Goal: Transaction & Acquisition: Download file/media

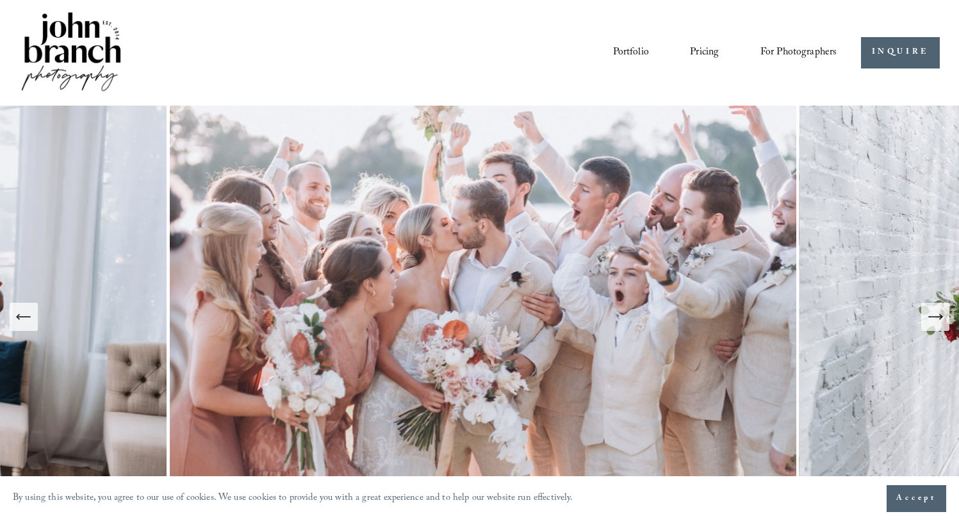
click at [0, 0] on span "Presets" at bounding box center [0, 0] width 0 height 0
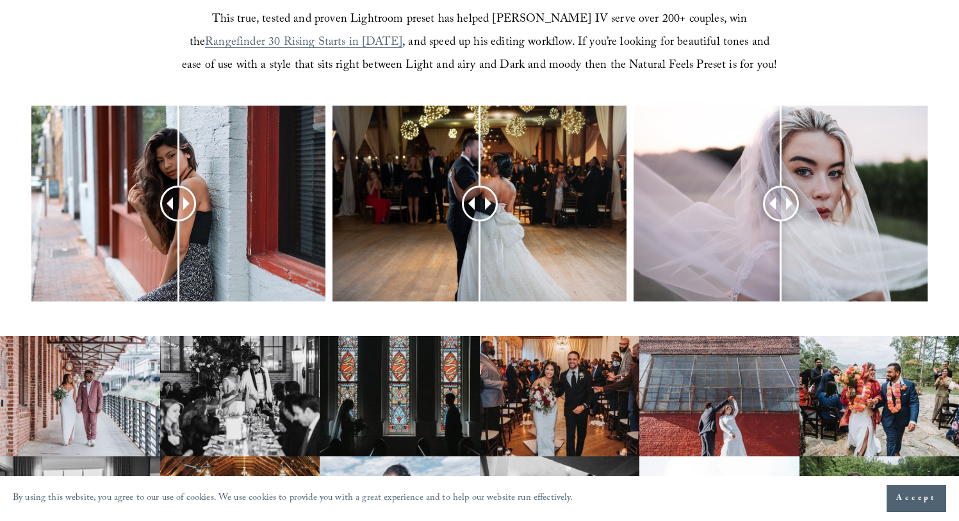
scroll to position [496, 0]
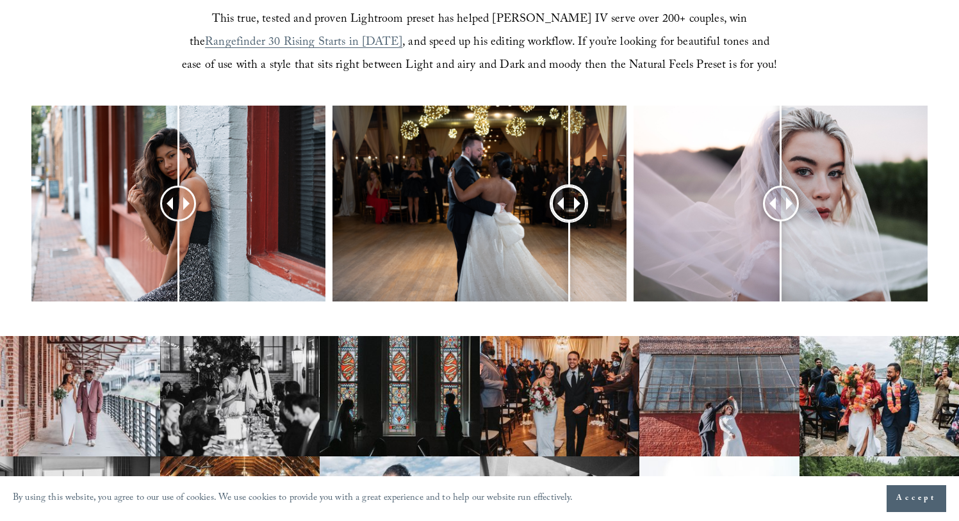
drag, startPoint x: 487, startPoint y: 200, endPoint x: 564, endPoint y: 202, distance: 77.5
click at [564, 202] on div at bounding box center [569, 204] width 36 height 36
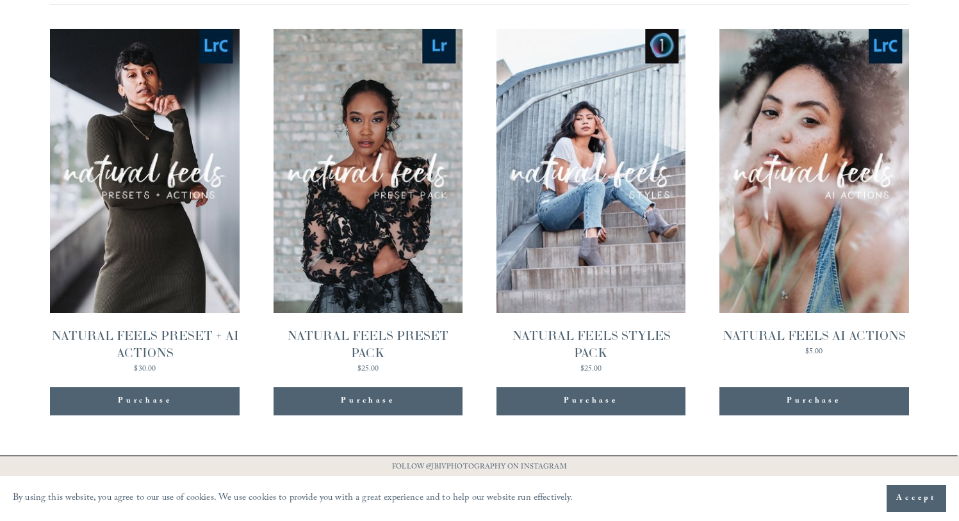
scroll to position [1267, 0]
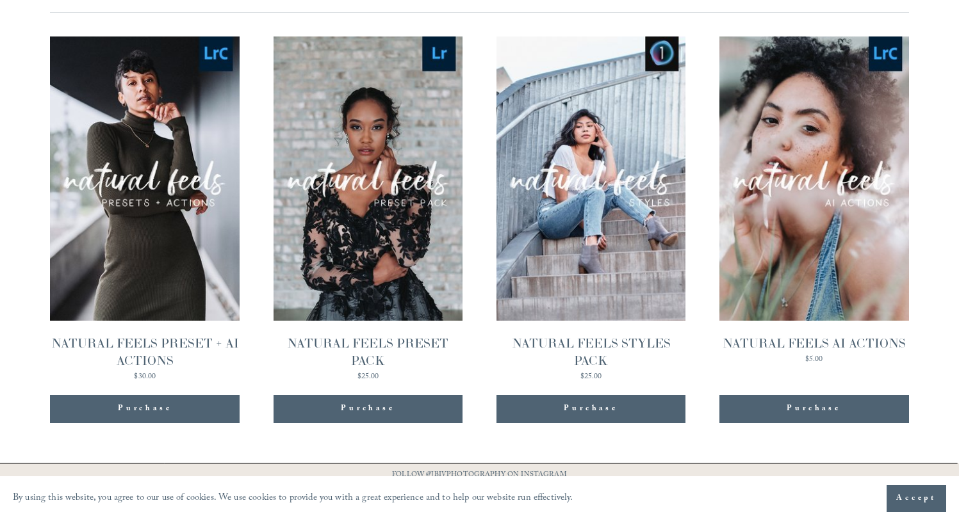
click at [166, 257] on link "Quick View NATURAL FEELS PRESET + AI ACTIONS $30.00" at bounding box center [145, 209] width 190 height 345
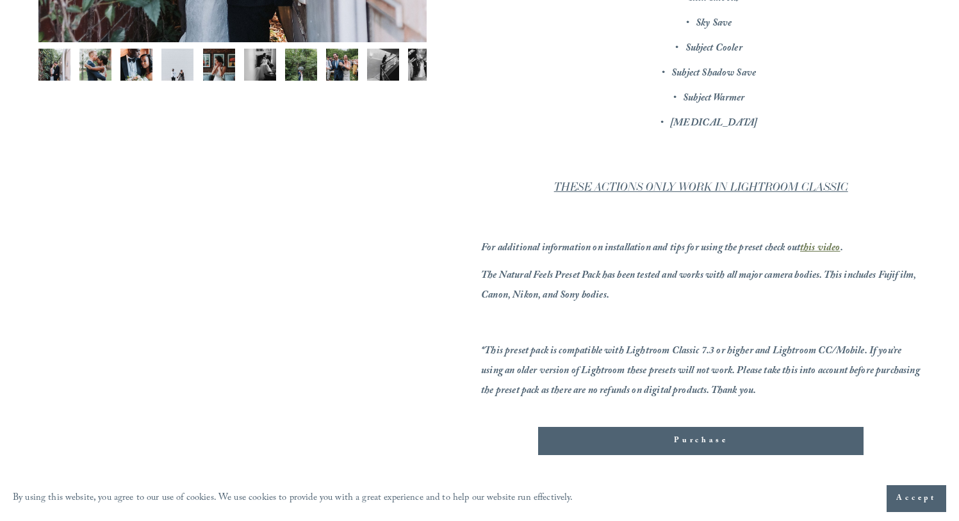
scroll to position [528, 0]
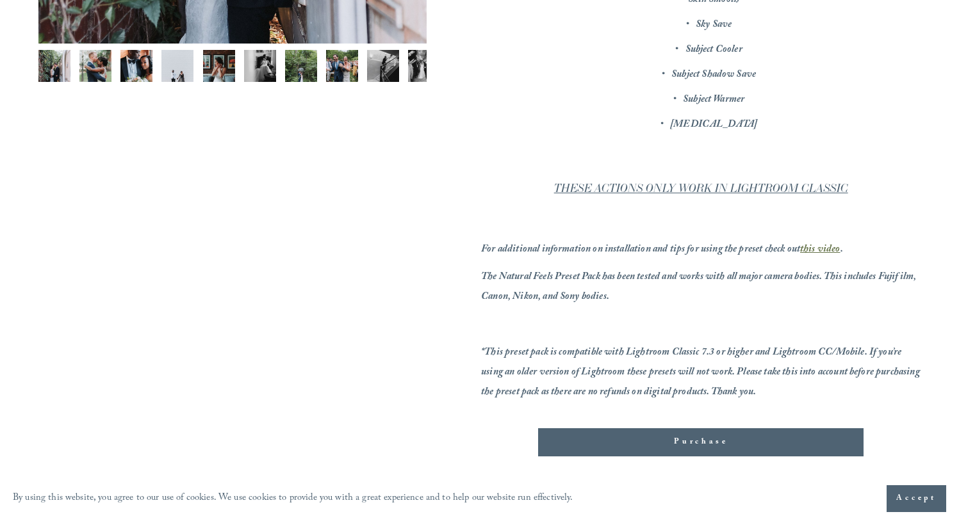
click at [671, 440] on div "Purchase" at bounding box center [701, 442] width 304 height 13
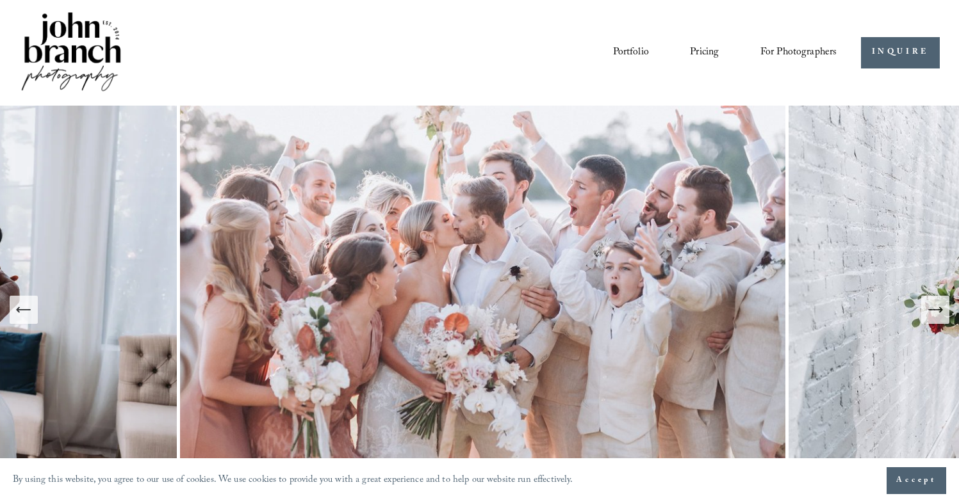
click at [0, 0] on span "Presets" at bounding box center [0, 0] width 0 height 0
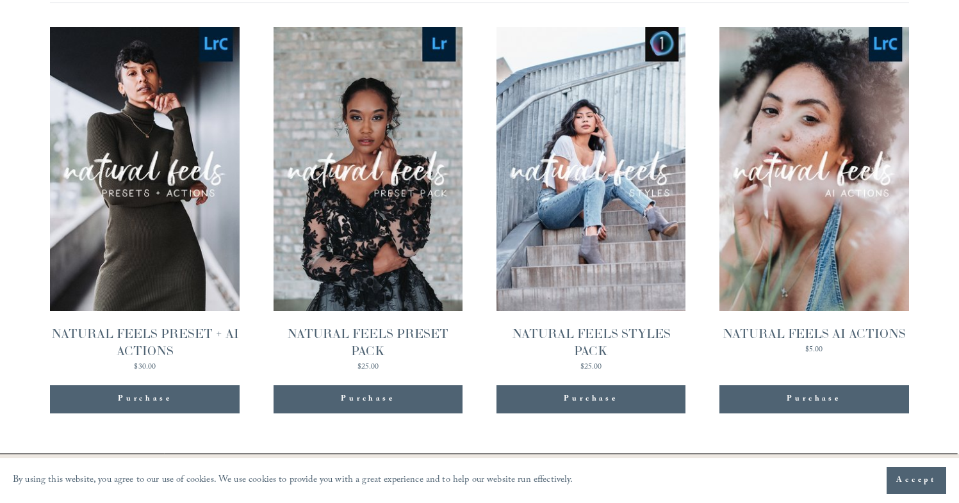
scroll to position [1276, 0]
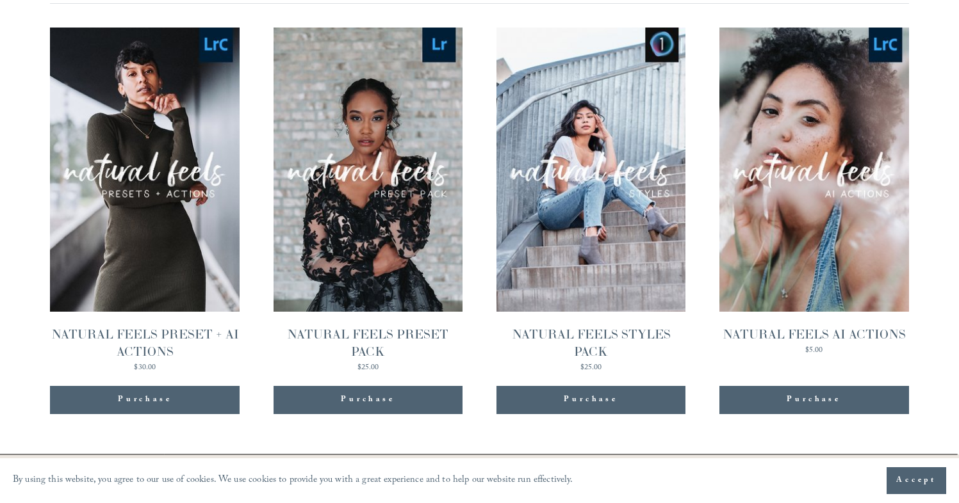
click at [152, 408] on div "Purchase" at bounding box center [145, 400] width 190 height 28
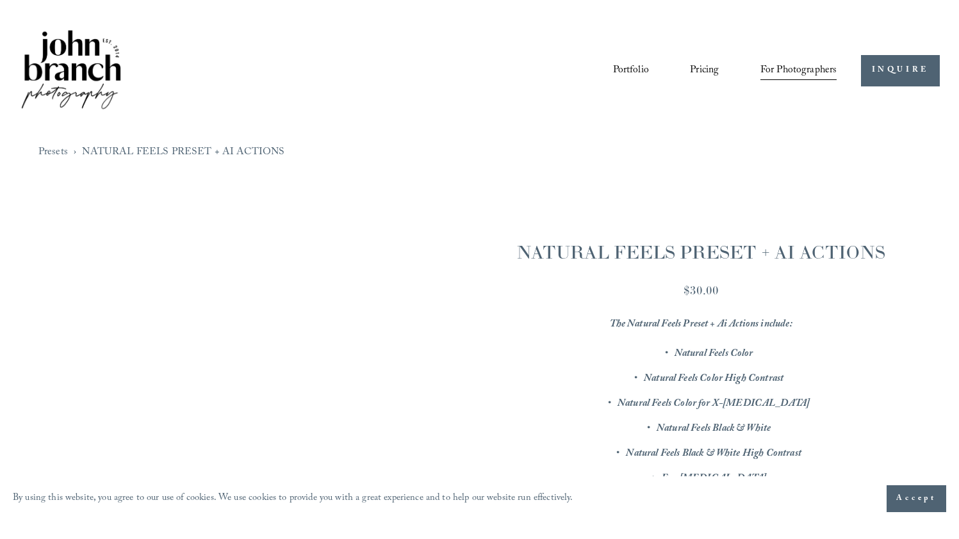
scroll to position [528, 0]
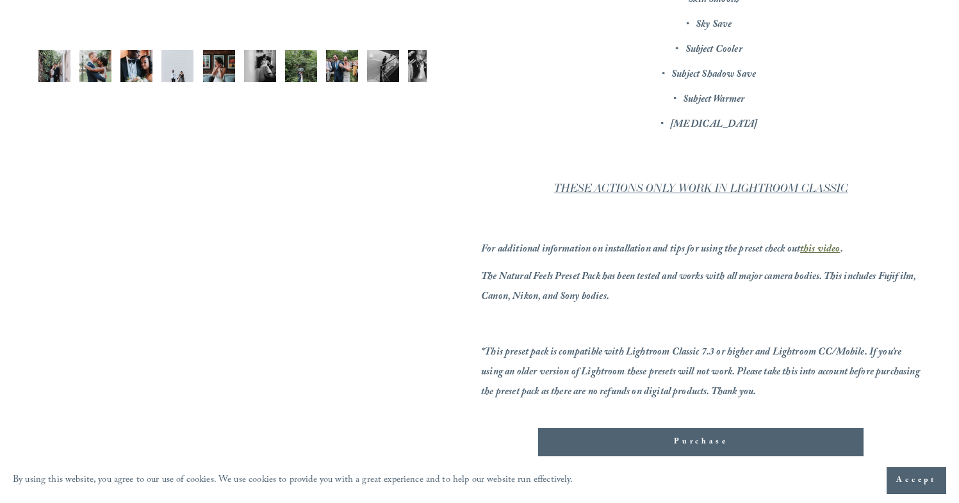
click at [817, 249] on em "this video" at bounding box center [820, 249] width 40 height 17
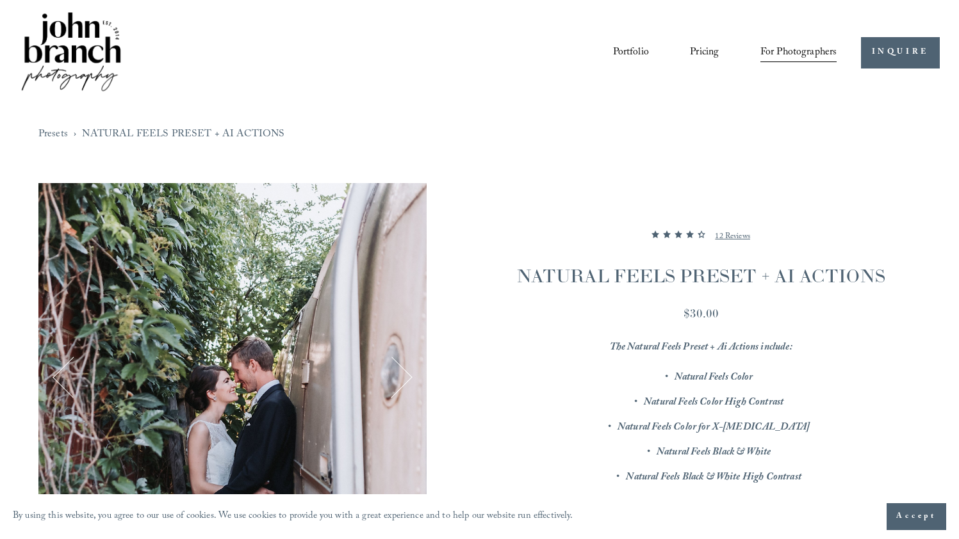
scroll to position [0, 0]
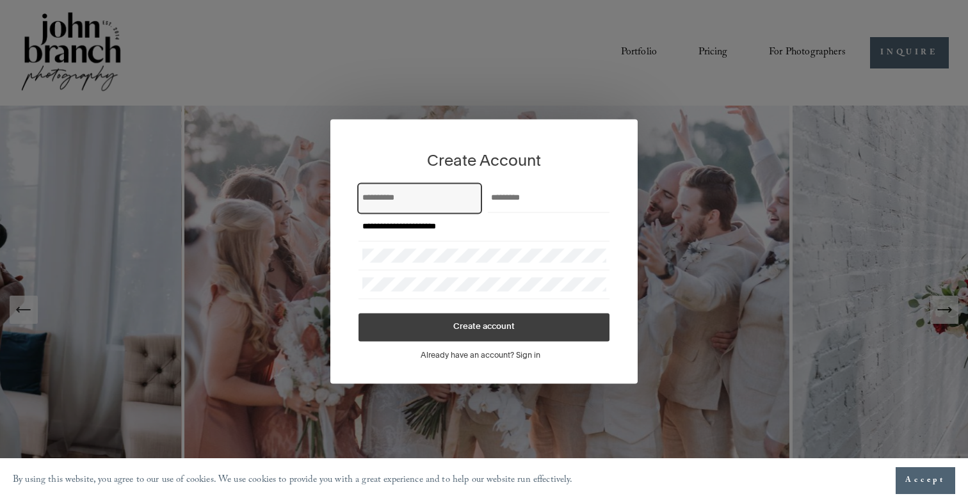
click at [466, 199] on input "First Name" at bounding box center [420, 198] width 115 height 14
click at [438, 198] on input "First Name" at bounding box center [420, 198] width 115 height 14
type input "****"
type input "**********"
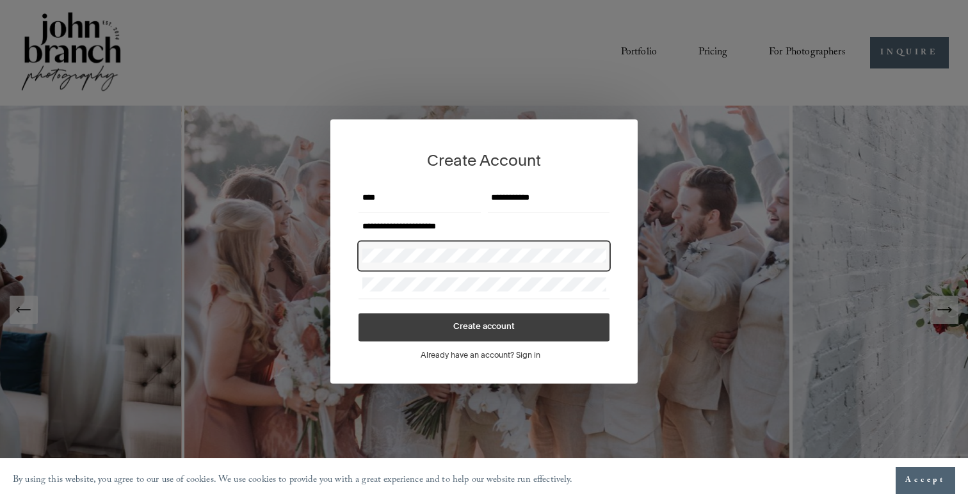
click at [475, 332] on span "Create account" at bounding box center [483, 327] width 61 height 8
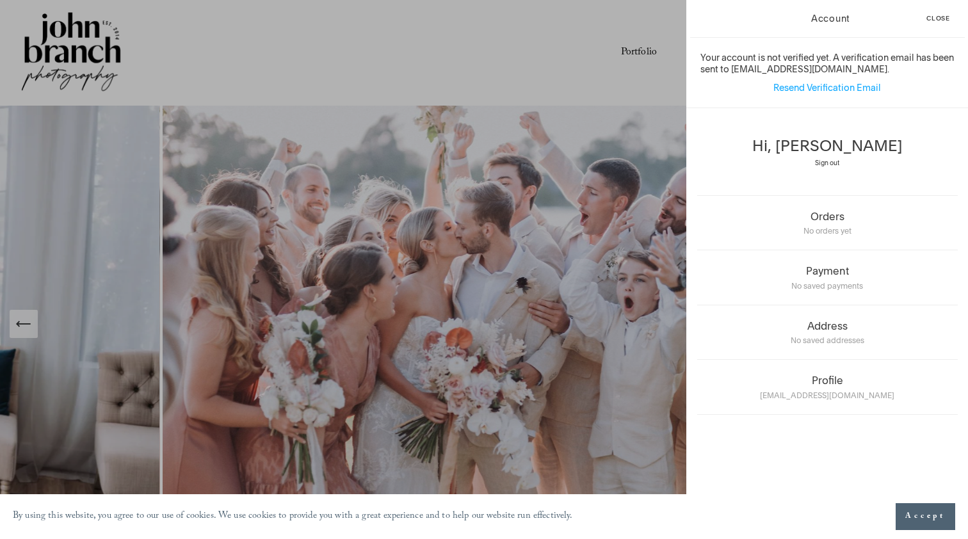
click at [936, 19] on span "Close" at bounding box center [939, 18] width 24 height 6
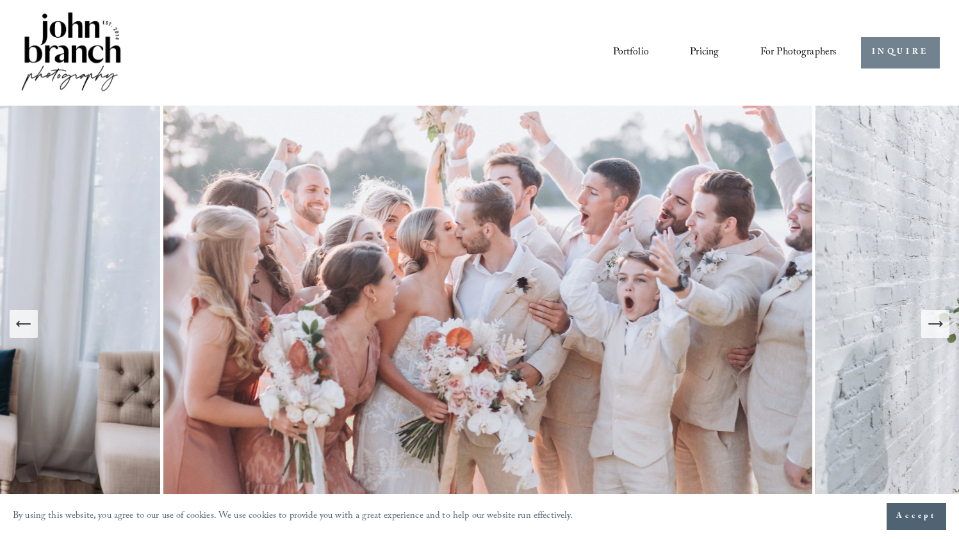
click at [900, 60] on link "INQUIRE" at bounding box center [900, 52] width 79 height 31
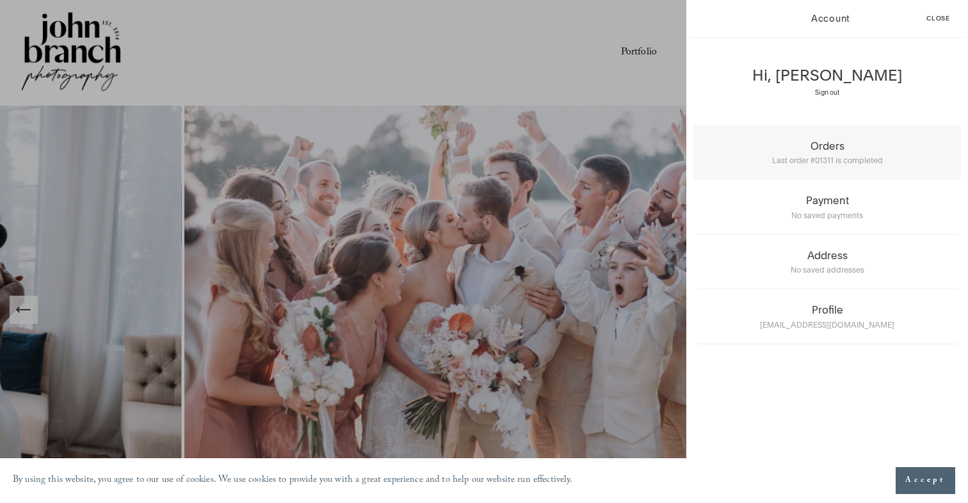
click at [770, 153] on div "Last order #01311 is completed" at bounding box center [827, 158] width 261 height 13
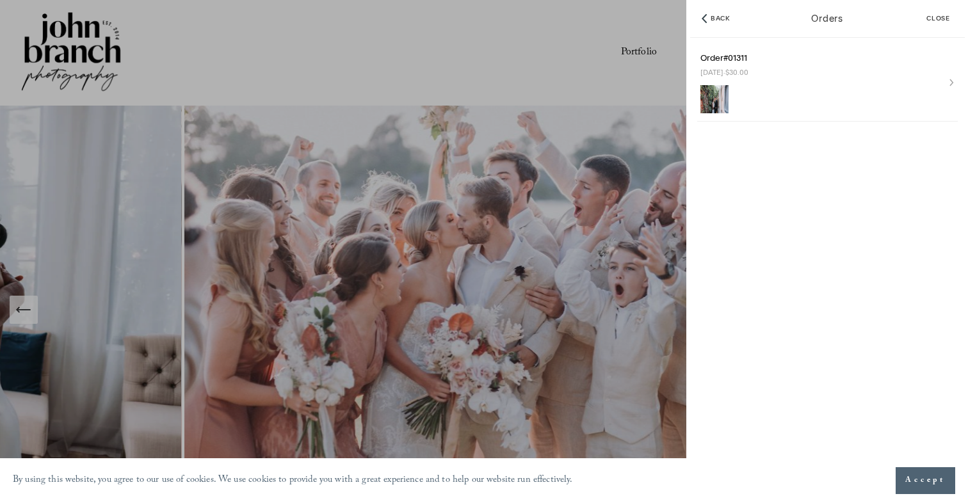
click at [716, 92] on img at bounding box center [715, 99] width 28 height 28
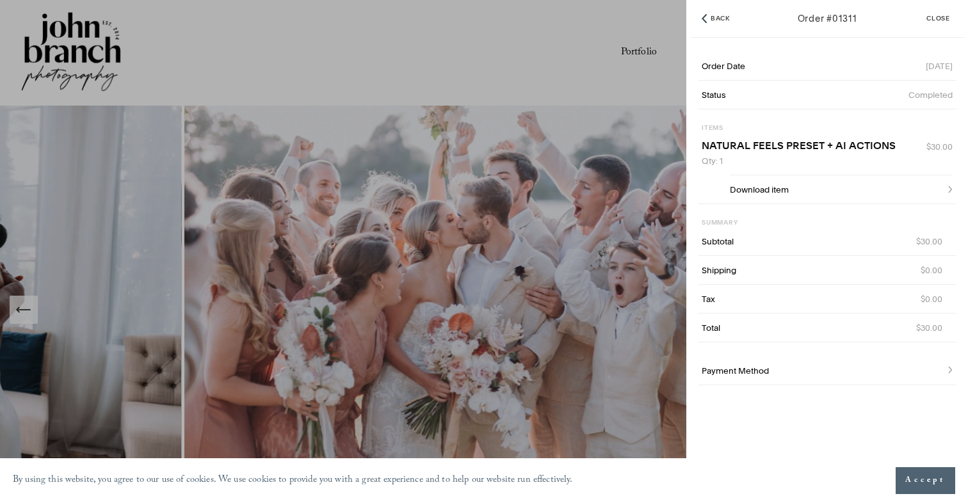
click at [795, 189] on div "Download item" at bounding box center [841, 185] width 223 height 21
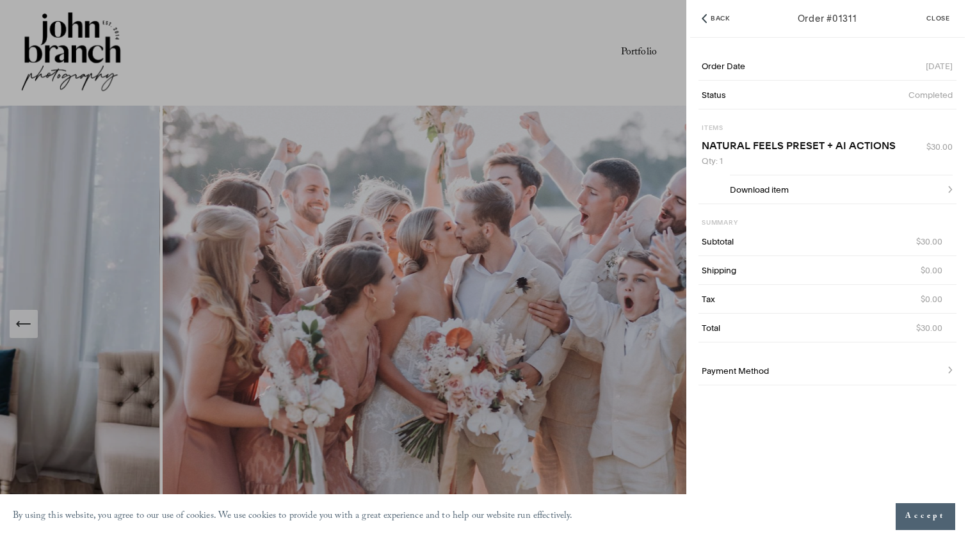
click at [922, 503] on span "Accept" at bounding box center [926, 516] width 40 height 13
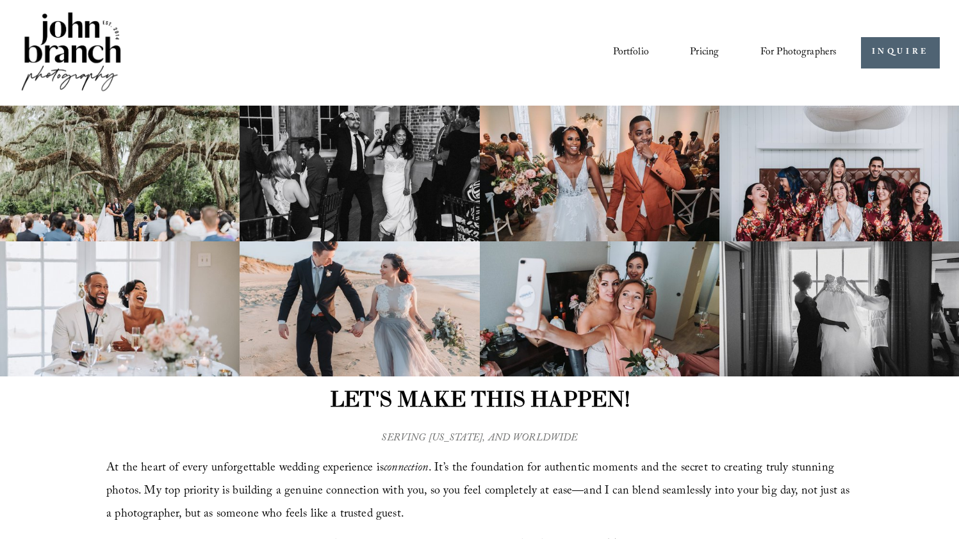
click at [0, 0] on link "Blog" at bounding box center [0, 0] width 0 height 0
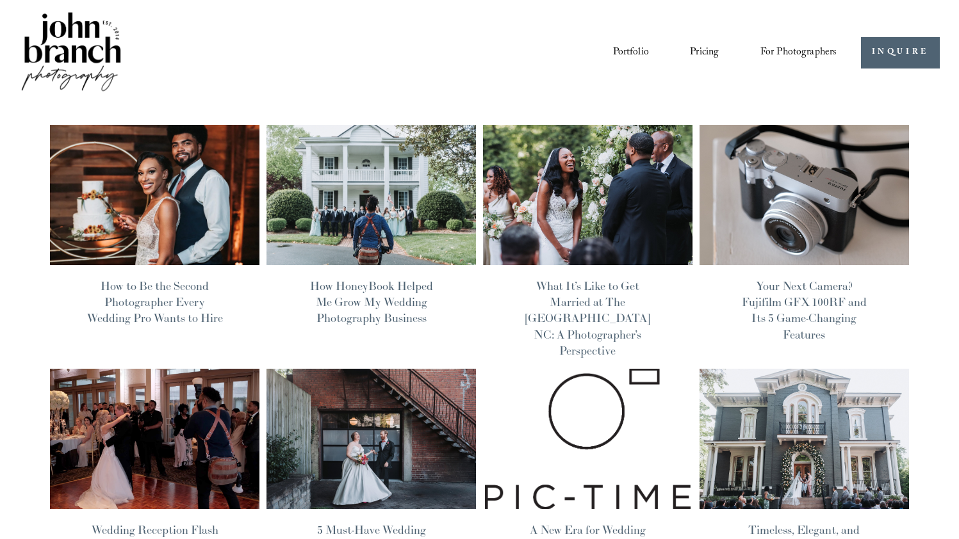
click at [0, 0] on span "Presets" at bounding box center [0, 0] width 0 height 0
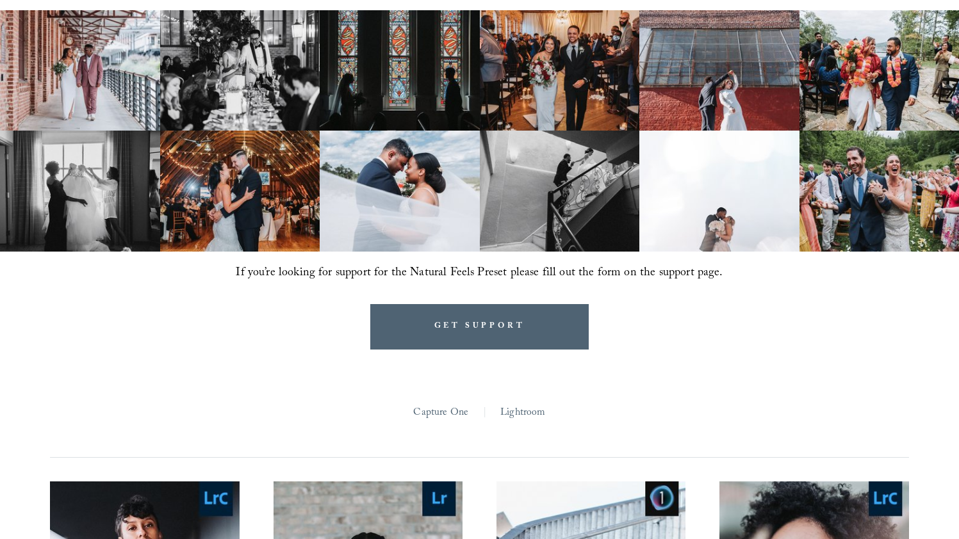
scroll to position [934, 0]
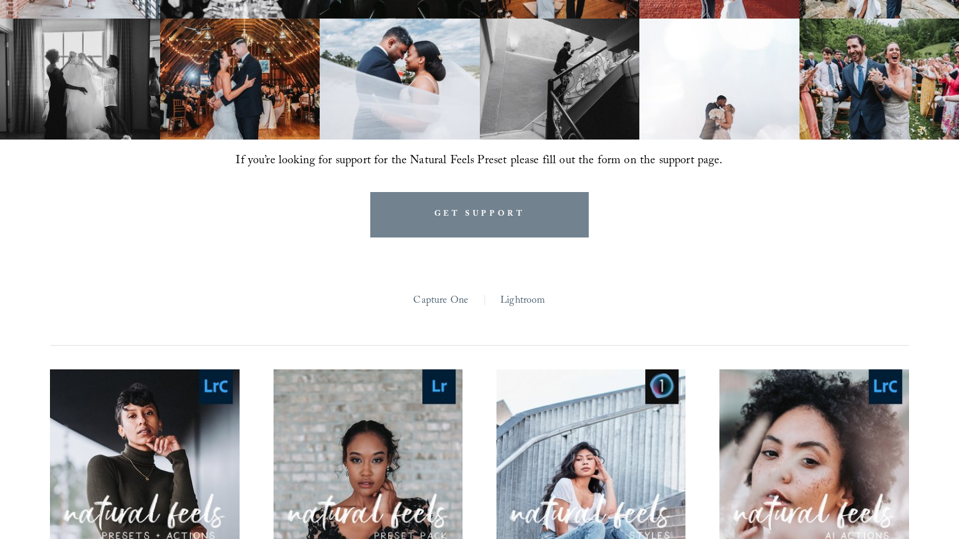
click at [462, 218] on link "GET SUPPORT" at bounding box center [479, 214] width 219 height 45
